Goal: Find specific page/section

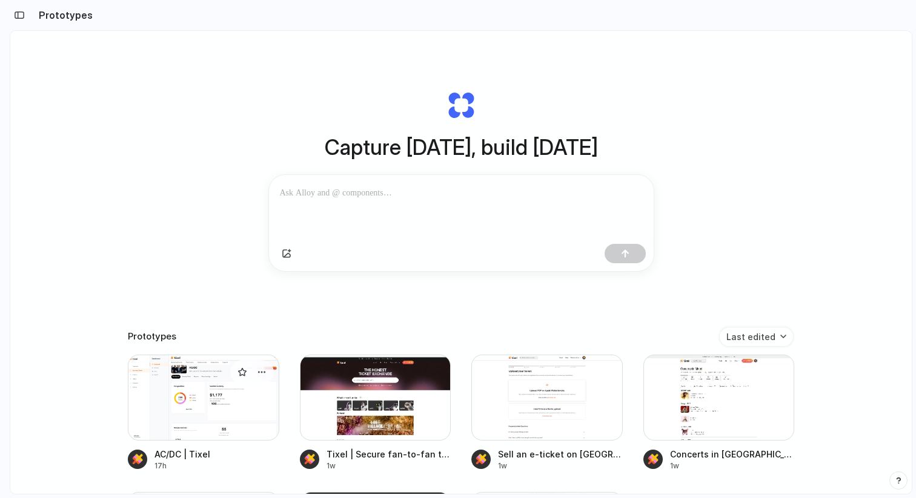
click at [220, 431] on div at bounding box center [203, 398] width 151 height 86
